Goal: Complete application form

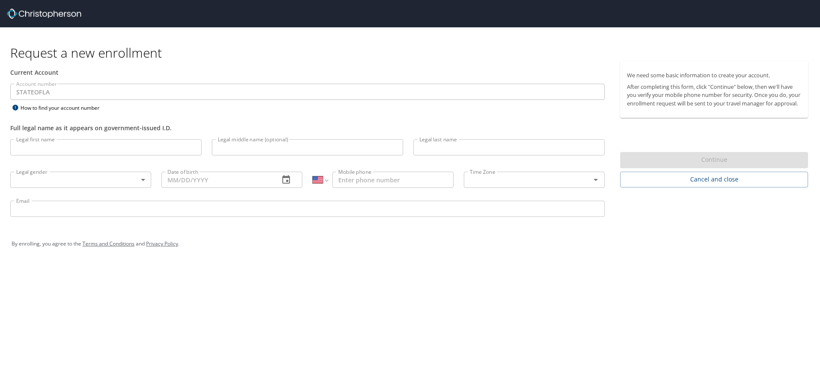
select select "US"
click at [57, 150] on input "Legal first name" at bounding box center [105, 147] width 191 height 16
type input "Baylee"
click at [53, 210] on input "Email" at bounding box center [307, 209] width 595 height 16
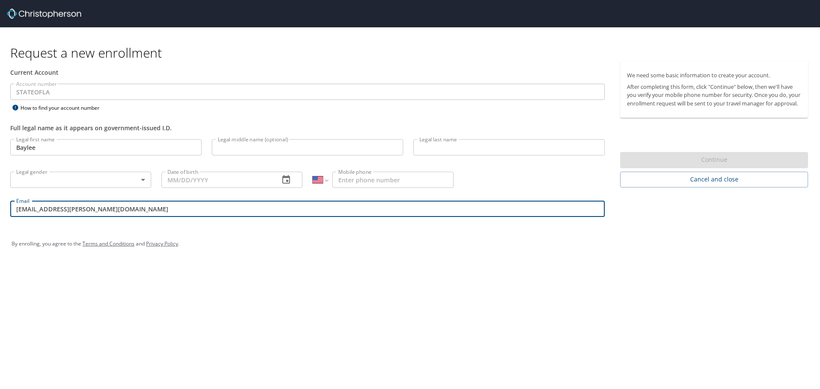
type input "baylee.stevens@lsuhs.edu"
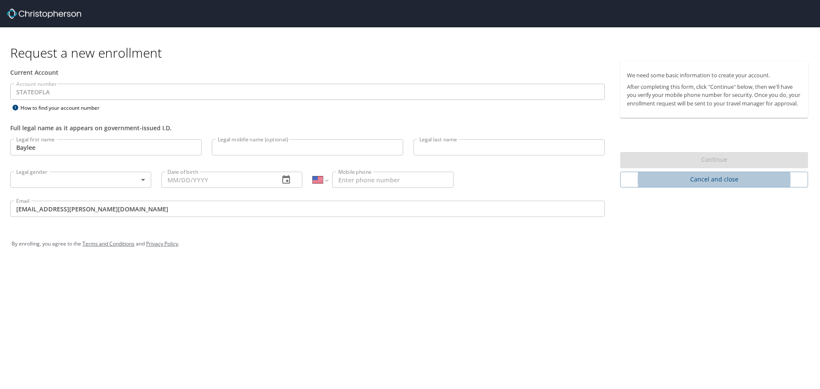
click at [714, 310] on div "Request a new enrollment Current Account Account number STATEOFLA Account numbe…" at bounding box center [410, 194] width 820 height 389
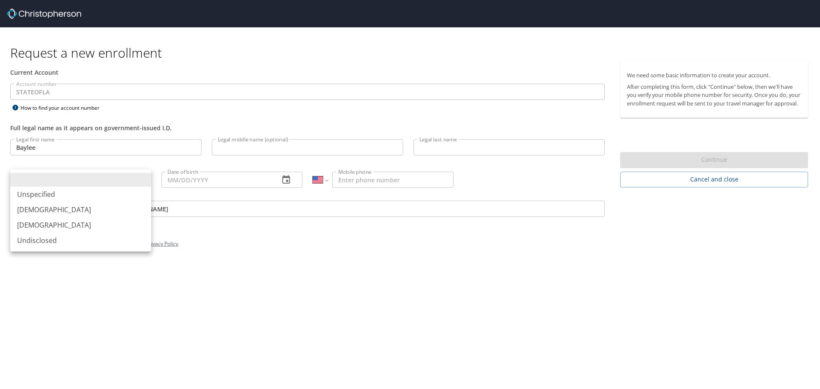
click at [48, 178] on body "Request a new enrollment Current Account Account number STATEOFLA Account numbe…" at bounding box center [410, 194] width 820 height 389
click at [38, 227] on li "Female" at bounding box center [80, 224] width 141 height 15
type input "Female"
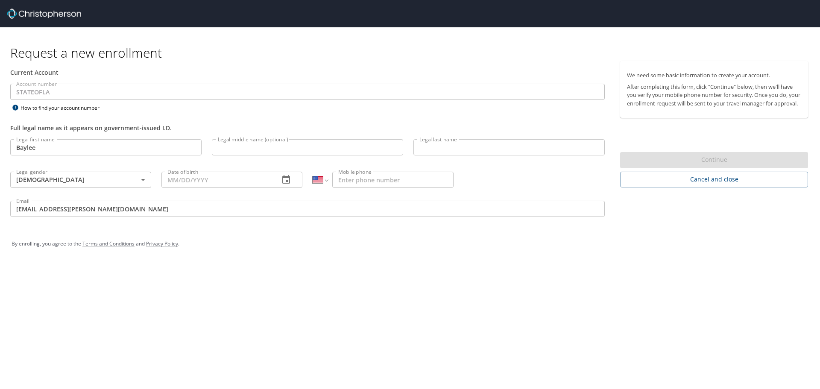
click at [249, 144] on input "Legal middle name (optional)" at bounding box center [307, 147] width 191 height 16
type input "Hunter"
type input "Stevens"
type input "05/03/1998"
type input "(918) 729-7299"
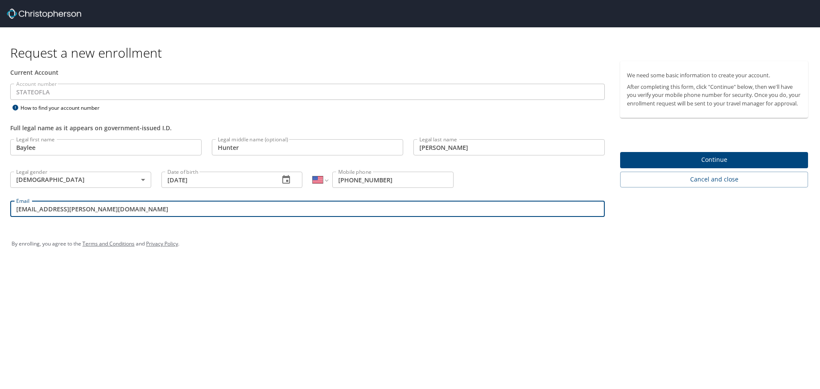
click at [372, 304] on div "Request a new enrollment Current Account Account number STATEOFLA Account numbe…" at bounding box center [410, 194] width 820 height 389
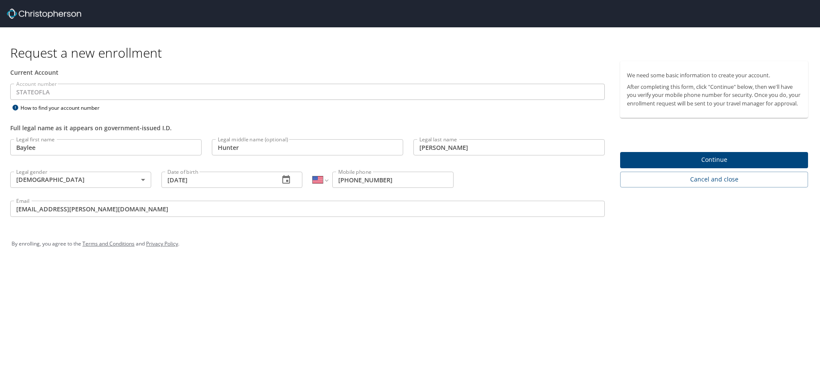
click at [239, 257] on div "By enrolling, you agree to the Terms and Conditions and Privacy Policy ." at bounding box center [410, 244] width 810 height 38
click at [337, 323] on div "Request a new enrollment Current Account Account number STATEOFLA Account numbe…" at bounding box center [410, 194] width 820 height 389
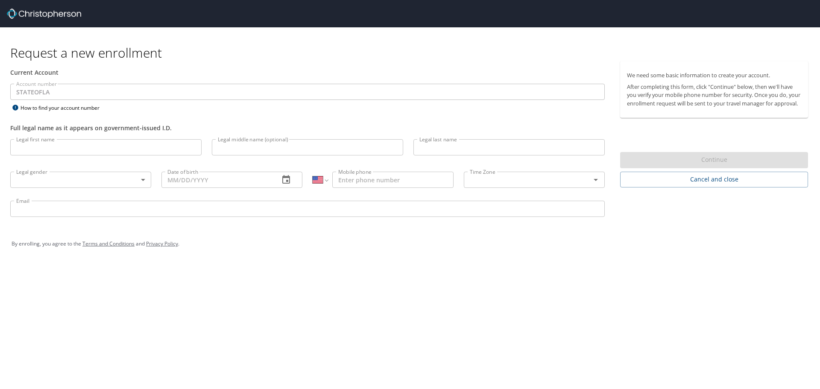
select select "US"
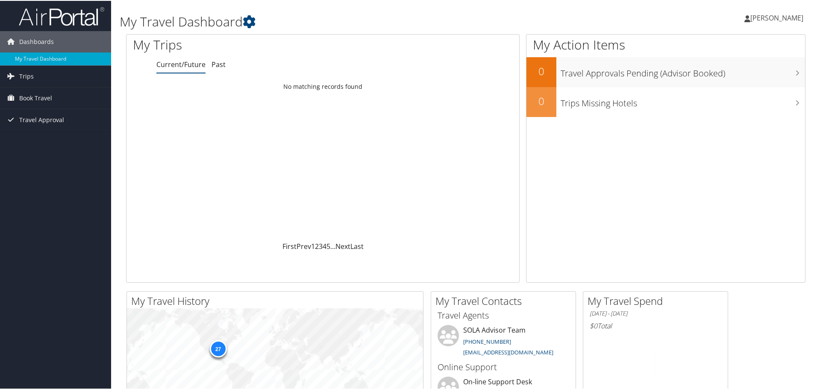
click at [784, 20] on span "[PERSON_NAME]" at bounding box center [776, 16] width 53 height 9
